Goal: Transaction & Acquisition: Book appointment/travel/reservation

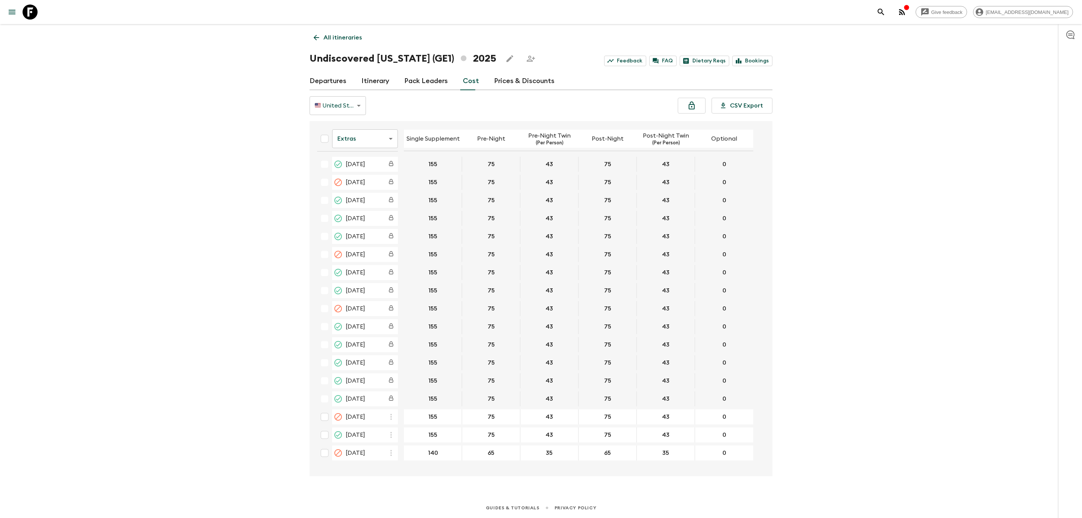
click at [26, 11] on icon at bounding box center [30, 12] width 15 height 15
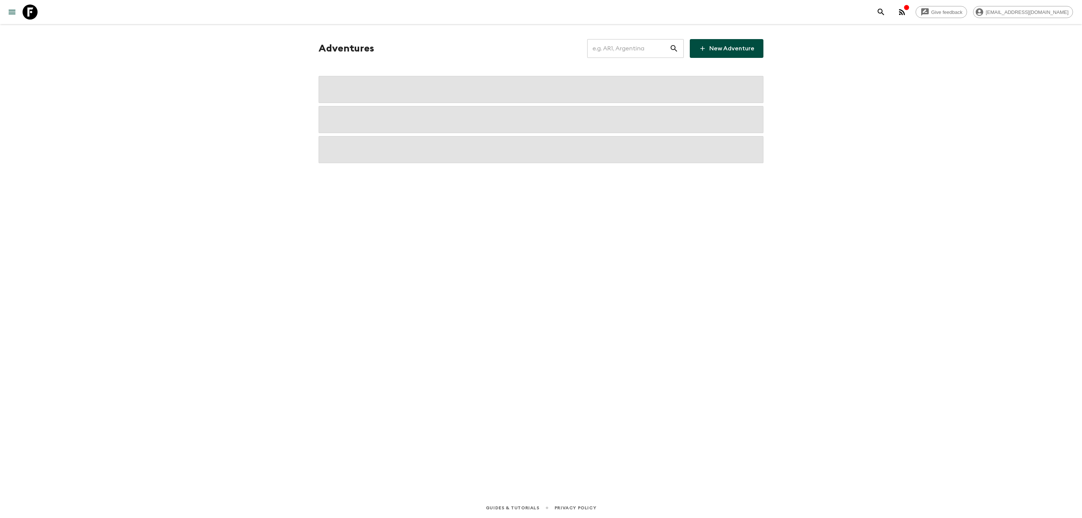
click at [614, 50] on input "text" at bounding box center [628, 48] width 82 height 21
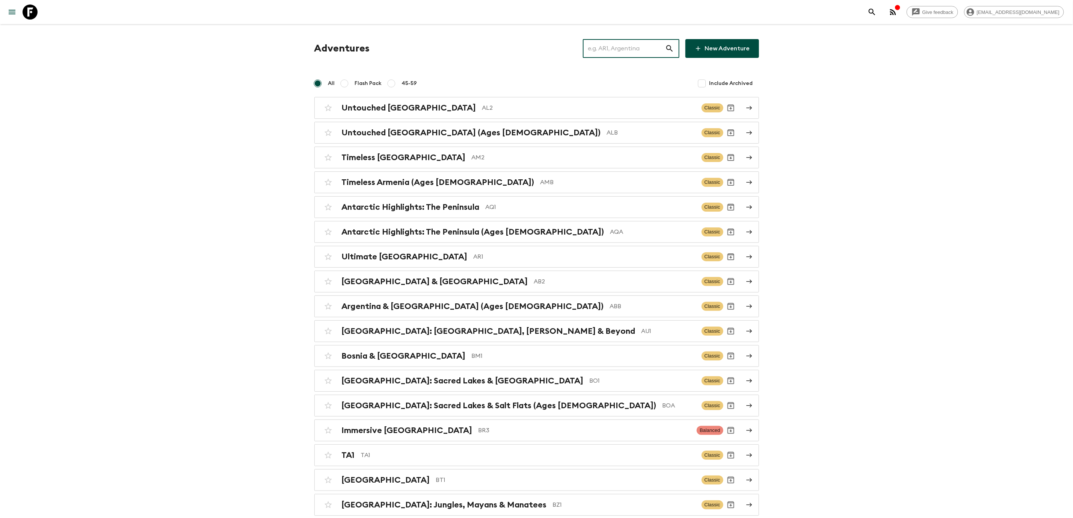
click at [598, 51] on input "text" at bounding box center [624, 48] width 82 height 21
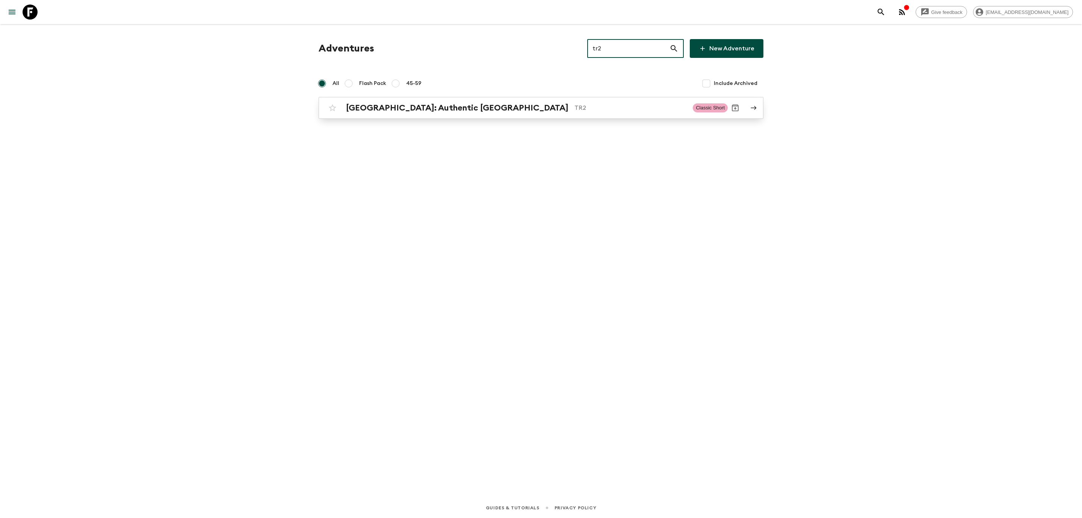
type input "tr2"
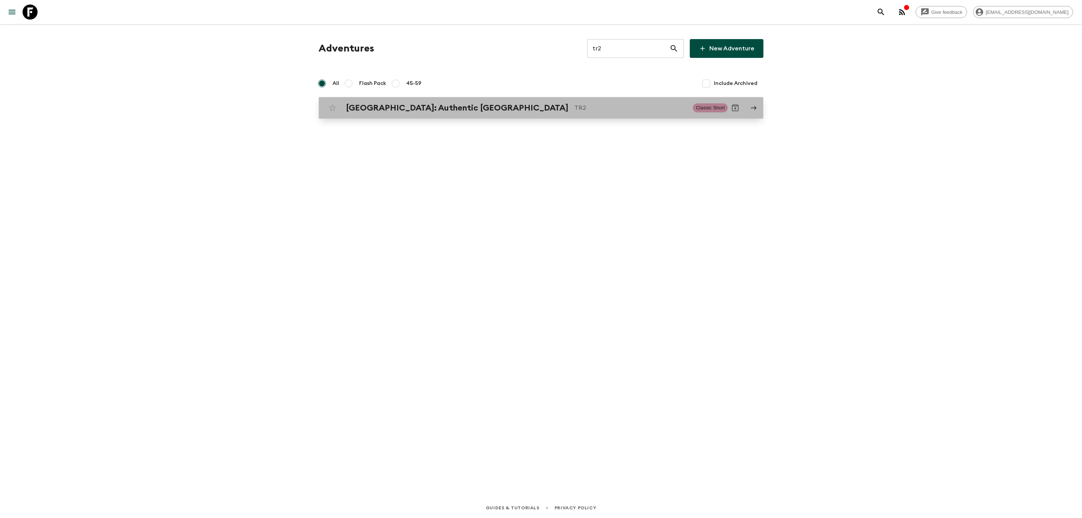
click at [461, 101] on div "[GEOGRAPHIC_DATA]: Authentic Istanbul TR2 Classic Short" at bounding box center [526, 107] width 403 height 15
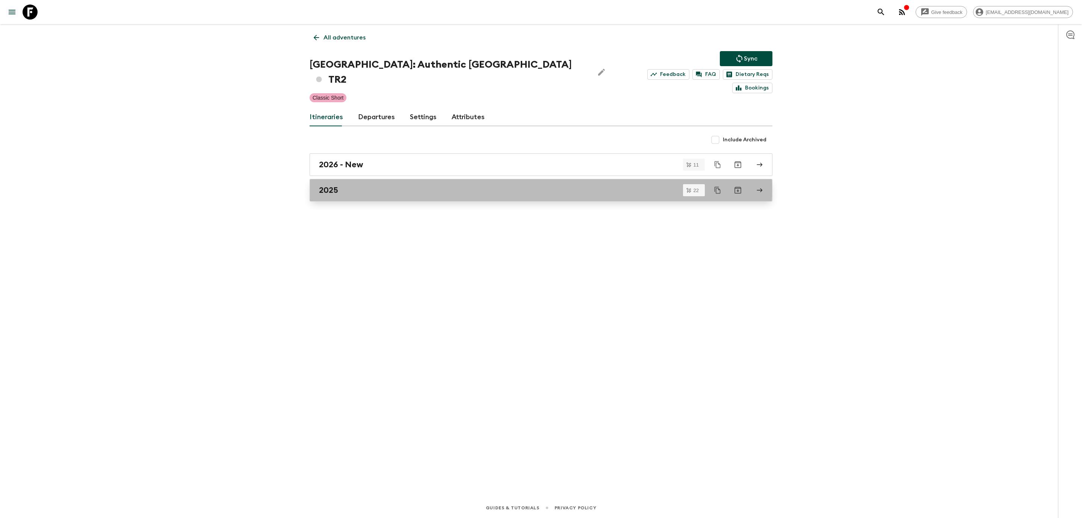
click at [341, 185] on div "2025" at bounding box center [534, 190] width 430 height 10
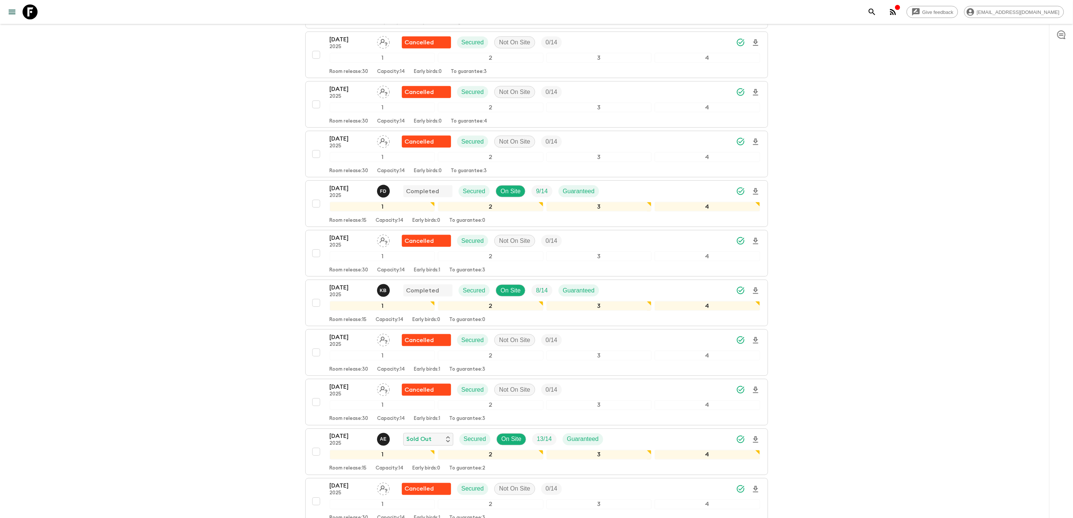
scroll to position [676, 0]
click at [359, 433] on p "[DATE]" at bounding box center [350, 435] width 41 height 9
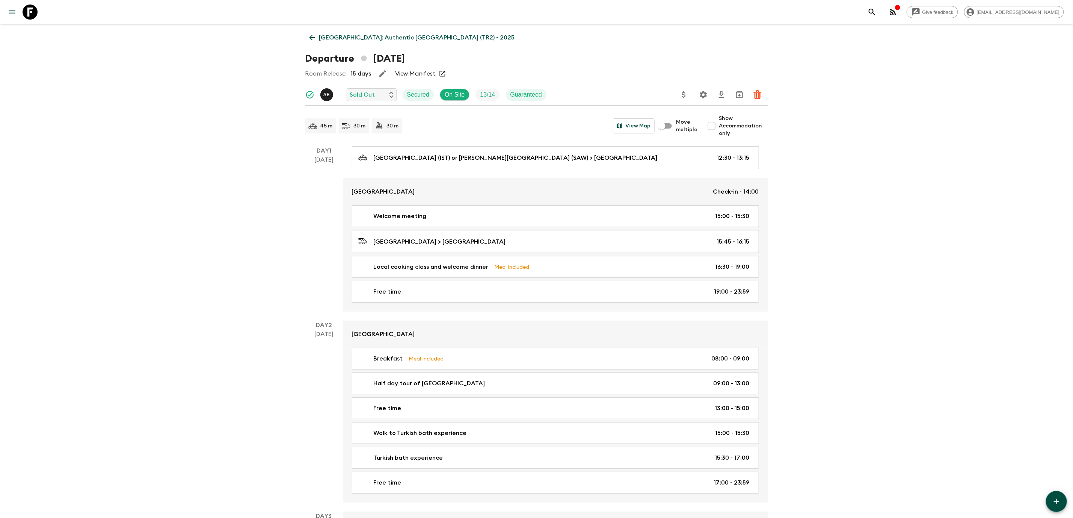
click at [413, 74] on link "View Manifest" at bounding box center [415, 74] width 41 height 8
click at [316, 32] on link "[GEOGRAPHIC_DATA]: Authentic [GEOGRAPHIC_DATA] (TR2) • 2025" at bounding box center [412, 37] width 214 height 15
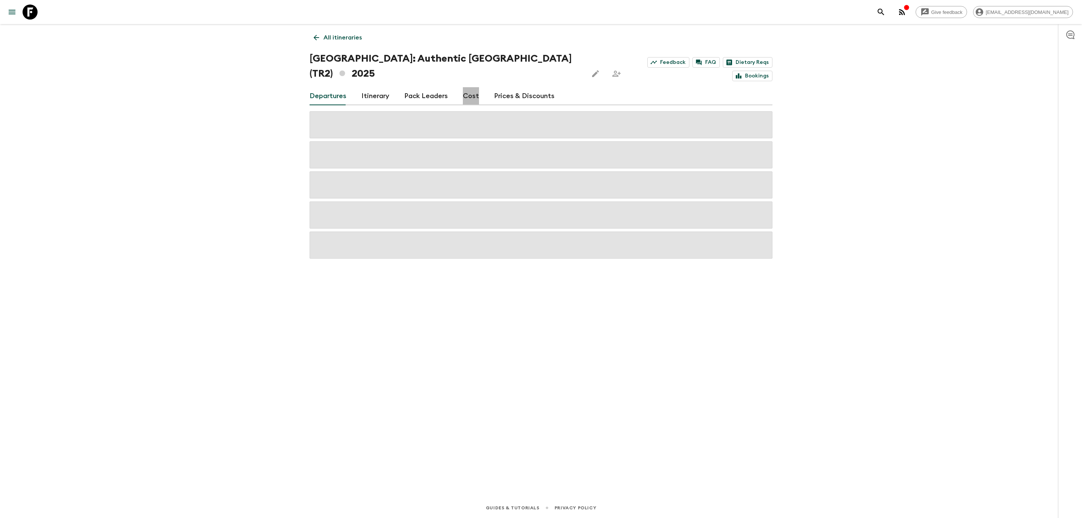
click at [473, 87] on link "Cost" at bounding box center [471, 96] width 16 height 18
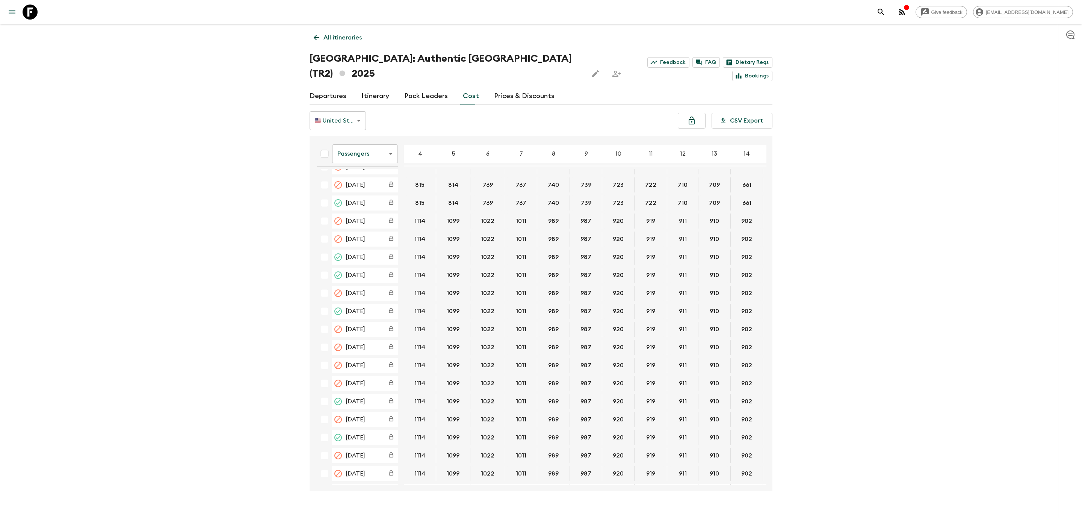
scroll to position [56, 0]
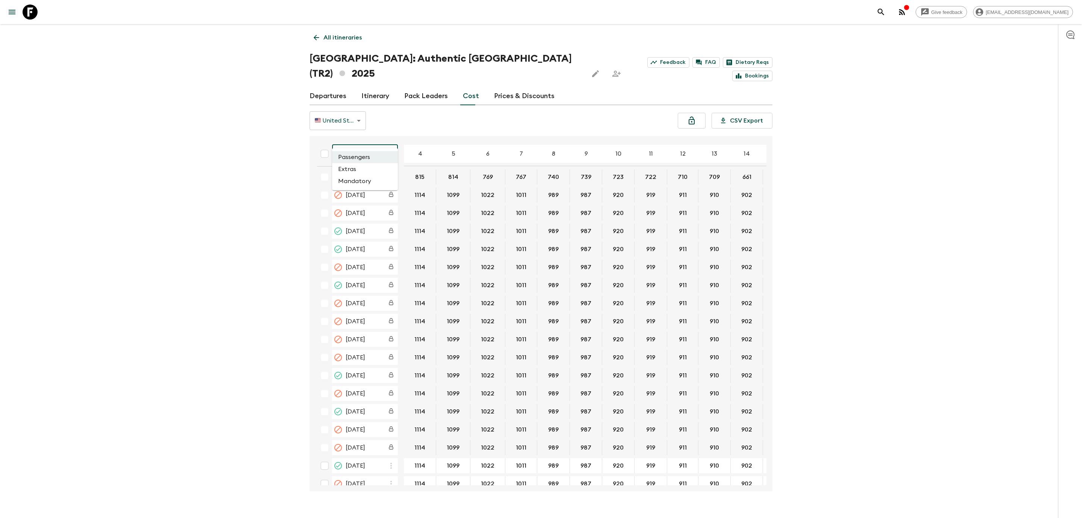
click at [339, 137] on body "Give feedback [EMAIL_ADDRESS][DOMAIN_NAME] All itineraries [GEOGRAPHIC_DATA]: A…" at bounding box center [541, 266] width 1082 height 532
click at [359, 166] on li "Extras" at bounding box center [365, 169] width 66 height 12
